Goal: Communication & Community: Answer question/provide support

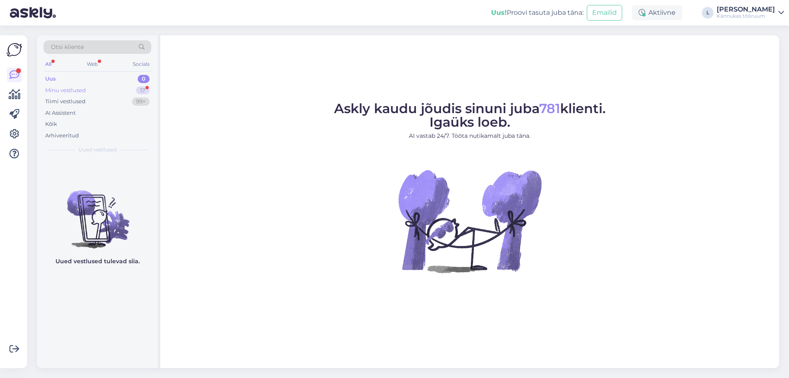
click at [95, 91] on div "Minu vestlused 17" at bounding box center [98, 91] width 108 height 12
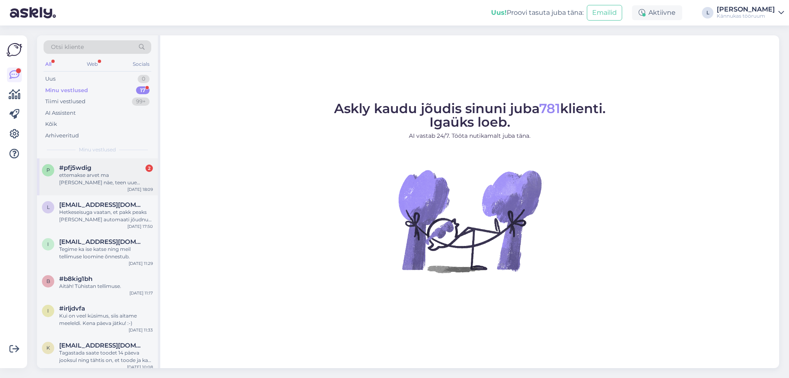
click at [96, 163] on div "p #pfj5wdig 2 ettemakse arvet ma [PERSON_NAME] näe, teen uue tellimuse arve alu…" at bounding box center [97, 176] width 121 height 37
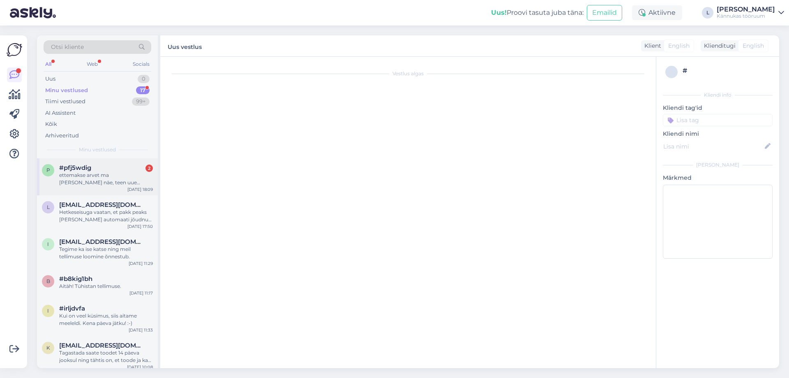
scroll to position [289, 0]
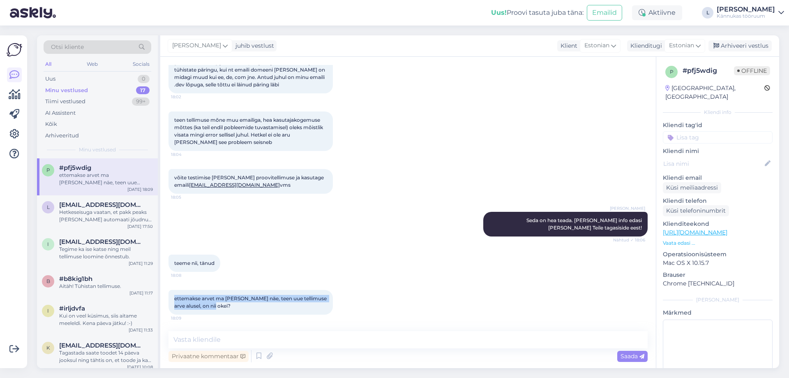
drag, startPoint x: 214, startPoint y: 307, endPoint x: 173, endPoint y: 298, distance: 42.0
click at [173, 298] on div "ettemakse arvet ma [PERSON_NAME] näe, teen uue tellimuse arve alusel, on nii ok…" at bounding box center [250, 302] width 164 height 25
click at [238, 304] on div "ettemakse arvet ma [PERSON_NAME] näe, teen uue tellimuse arve alusel, on nii ok…" at bounding box center [250, 302] width 164 height 25
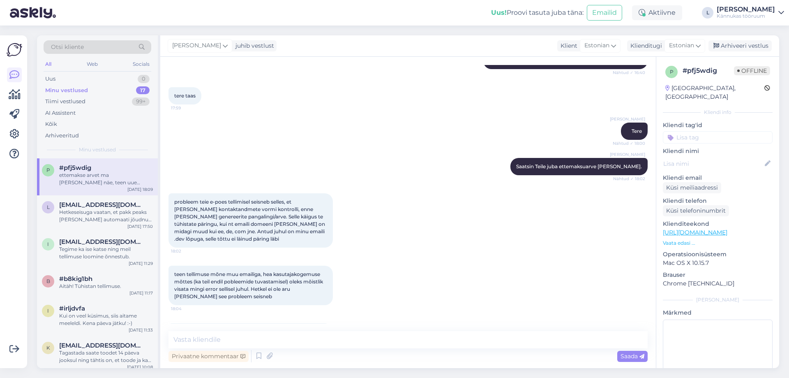
scroll to position [288, 0]
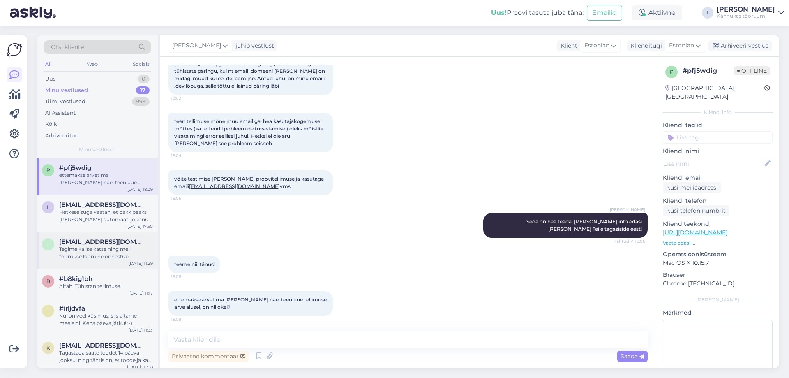
click at [95, 246] on div "Tegime ka ise katse ning meil tellimuse loomine õnnestub." at bounding box center [106, 252] width 94 height 15
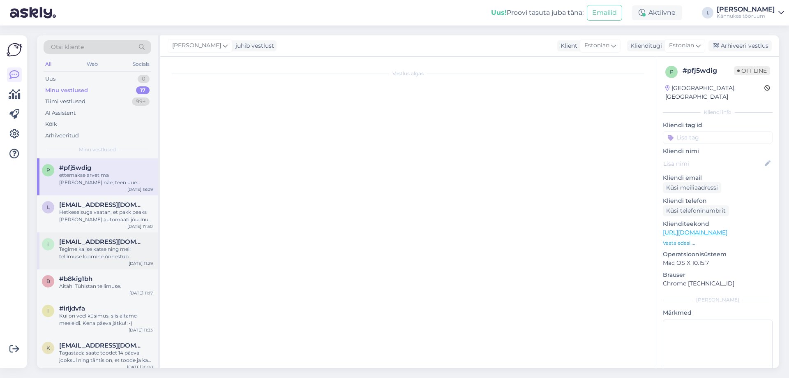
scroll to position [0, 0]
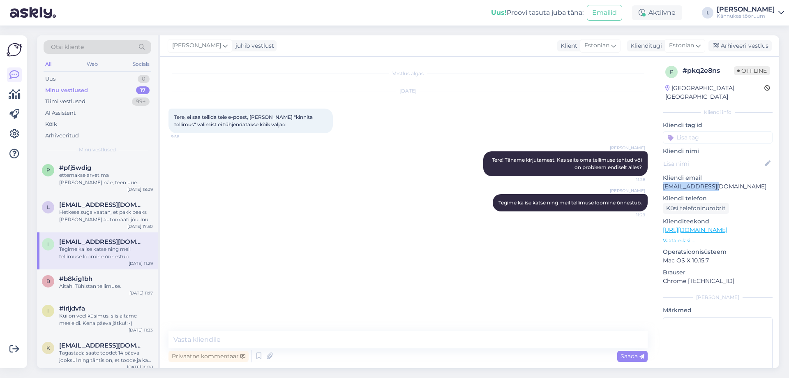
drag, startPoint x: 721, startPoint y: 176, endPoint x: 659, endPoint y: 181, distance: 62.2
click at [659, 181] on div "p # pkq2e8ns Offline [GEOGRAPHIC_DATA], [GEOGRAPHIC_DATA] Kliendi info Kliendi …" at bounding box center [717, 230] width 123 height 346
copy p "[EMAIL_ADDRESS][DOMAIN_NAME]"
click at [222, 341] on textarea at bounding box center [407, 339] width 479 height 17
click at [106, 182] on div "ettemakse arvet ma [PERSON_NAME] näe, teen uue tellimuse arve alusel, on nii ok…" at bounding box center [106, 178] width 94 height 15
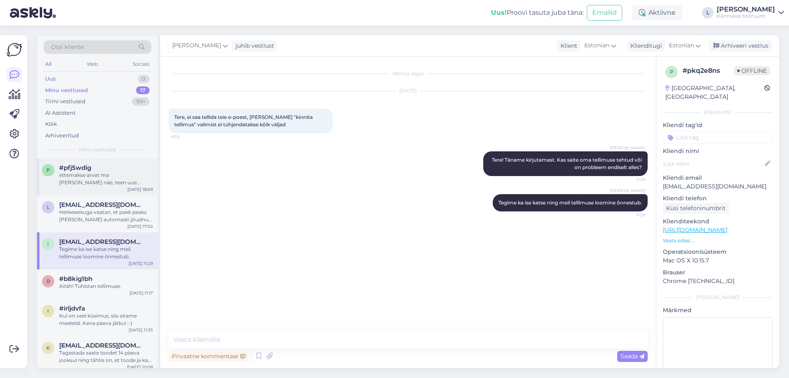
scroll to position [289, 0]
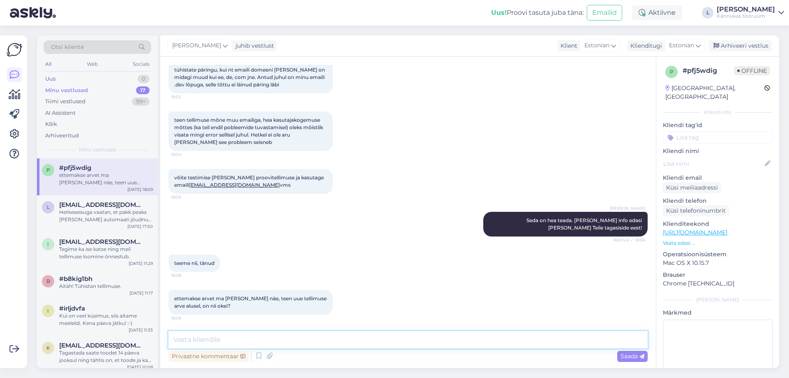
click at [260, 338] on textarea at bounding box center [407, 339] width 479 height 17
type textarea "V"
click at [175, 341] on textarea "Võite [PERSON_NAME] uue tellimuse." at bounding box center [407, 339] width 479 height 17
click at [175, 339] on textarea "Võite [PERSON_NAME] uue tellimuse." at bounding box center [407, 339] width 479 height 17
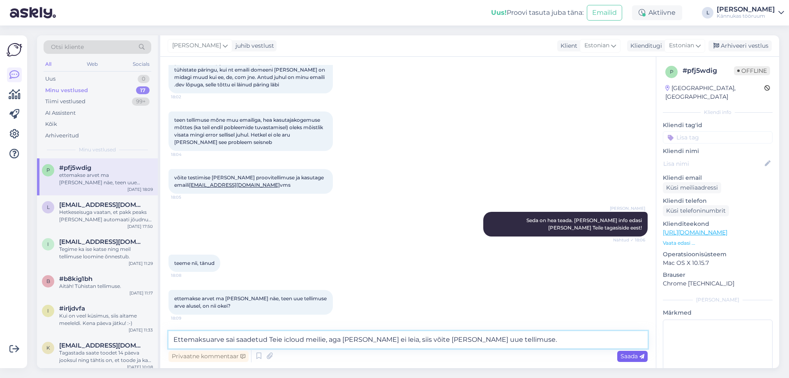
type textarea "Ettemaksuarve sai saadetud Teie icloud meilie, aga [PERSON_NAME] ei leia, siis …"
click at [620, 353] on span "Saada" at bounding box center [632, 355] width 24 height 7
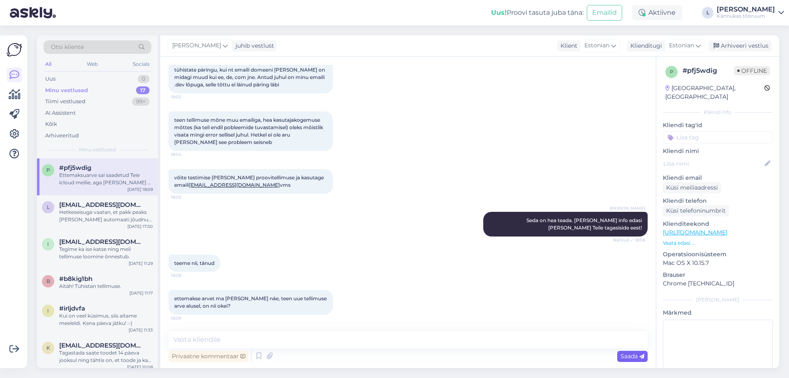
scroll to position [349, 0]
